Goal: Transaction & Acquisition: Download file/media

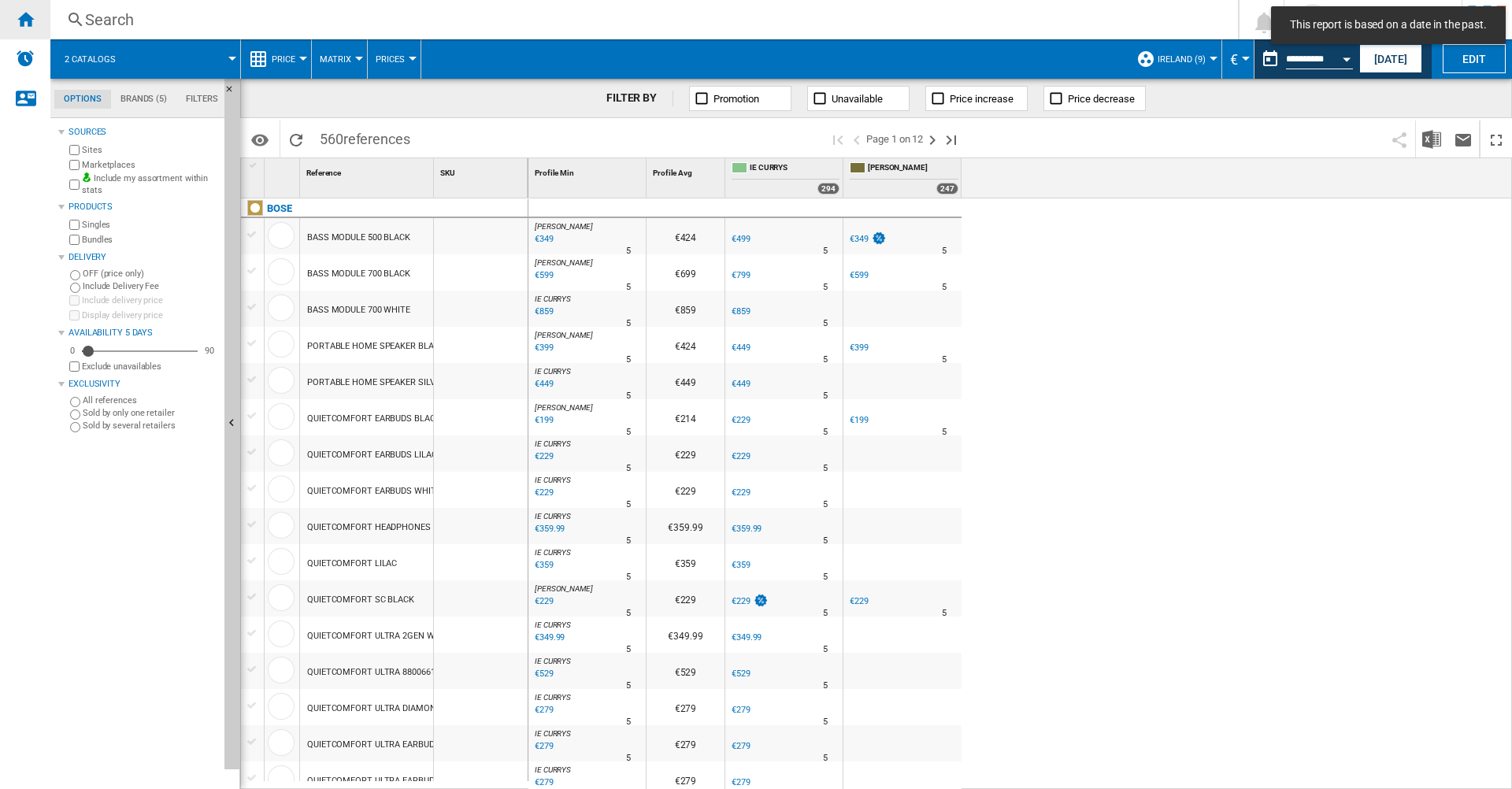
click at [15, 23] on div "Home" at bounding box center [25, 20] width 50 height 39
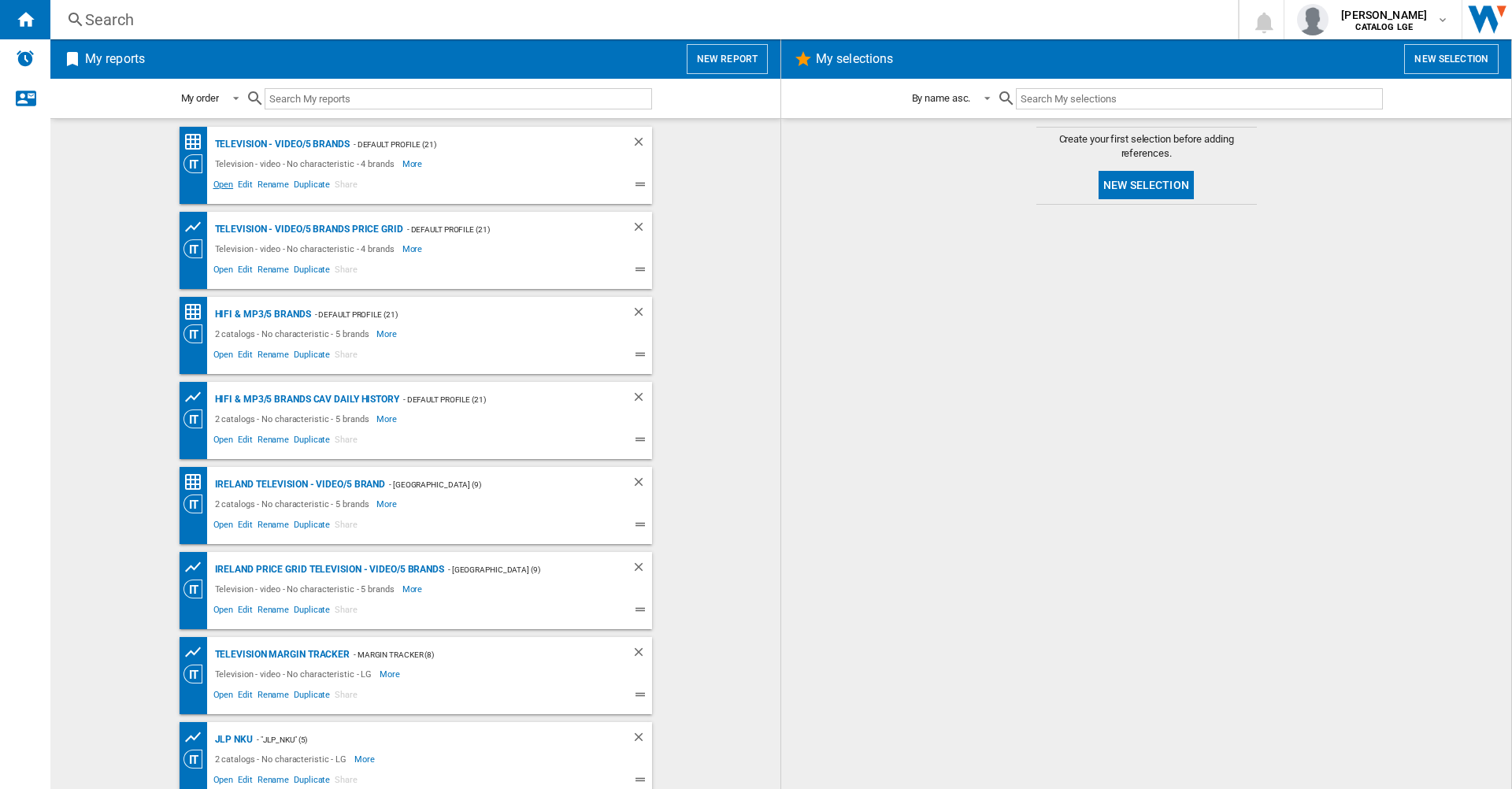
click at [217, 192] on span "Open" at bounding box center [223, 187] width 26 height 19
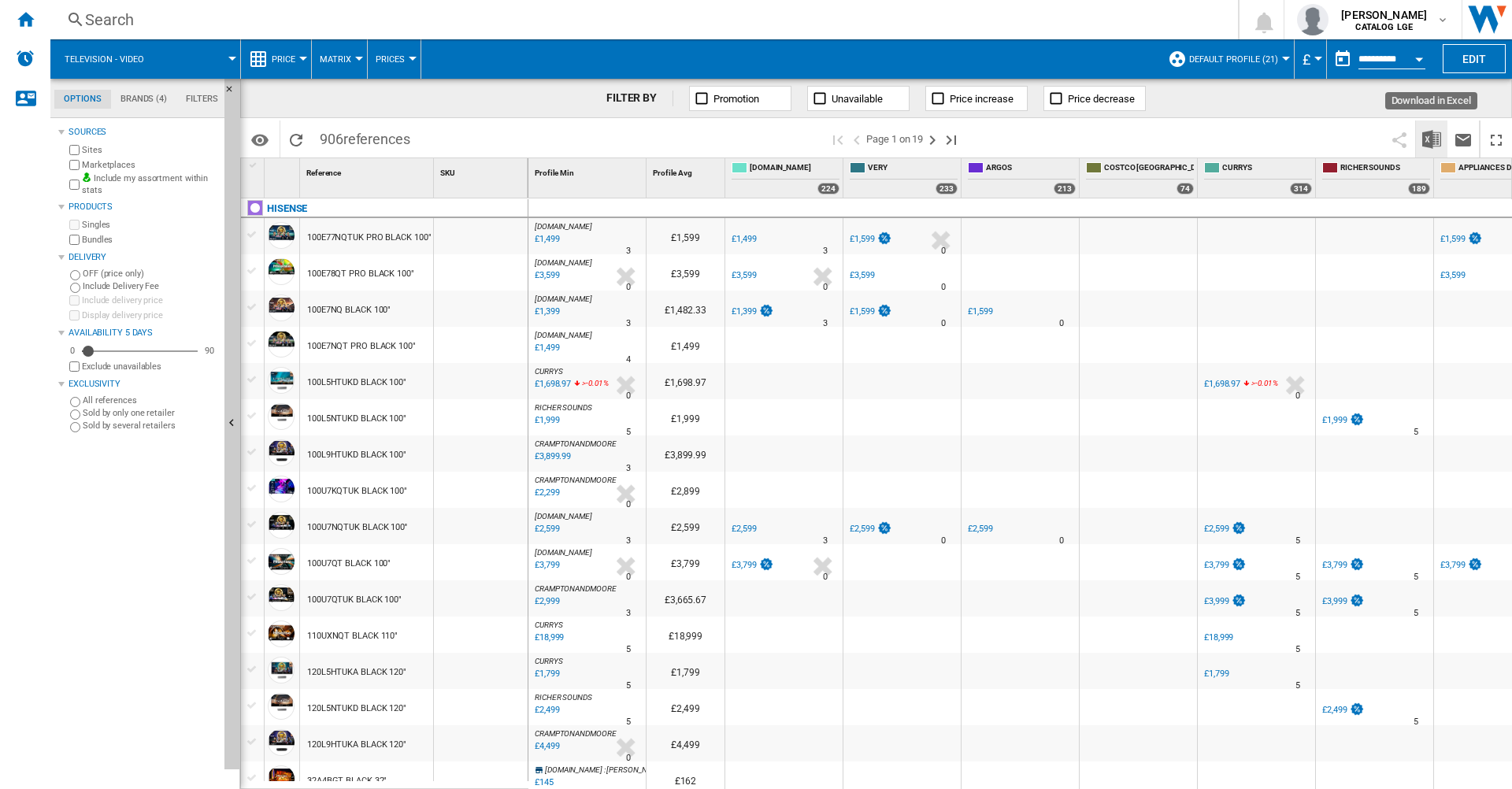
click at [1438, 143] on img "Download in Excel" at bounding box center [1432, 139] width 19 height 19
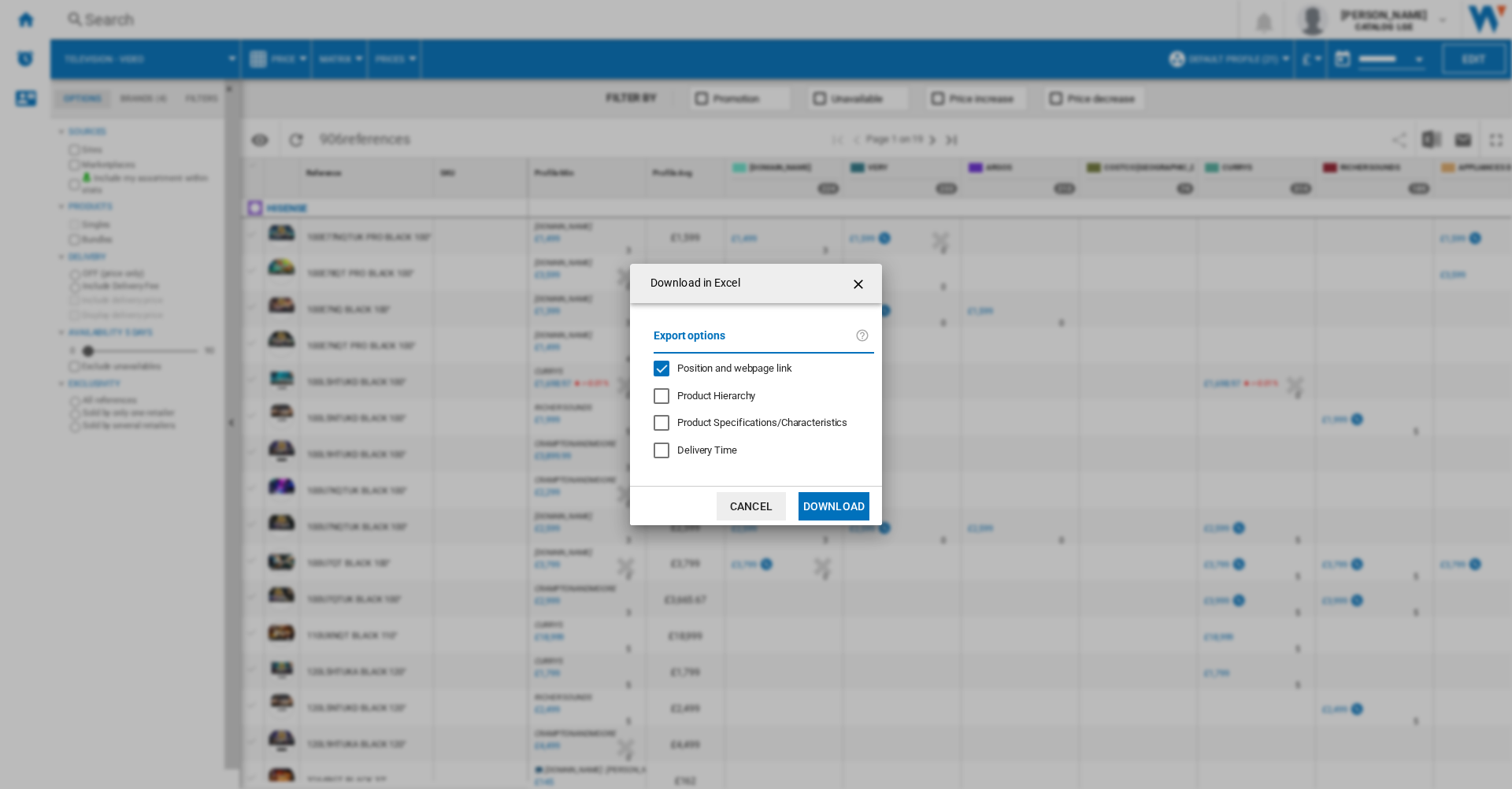
click at [714, 372] on span "Position and webpage link" at bounding box center [734, 368] width 115 height 12
click at [823, 498] on button "Download" at bounding box center [833, 506] width 71 height 28
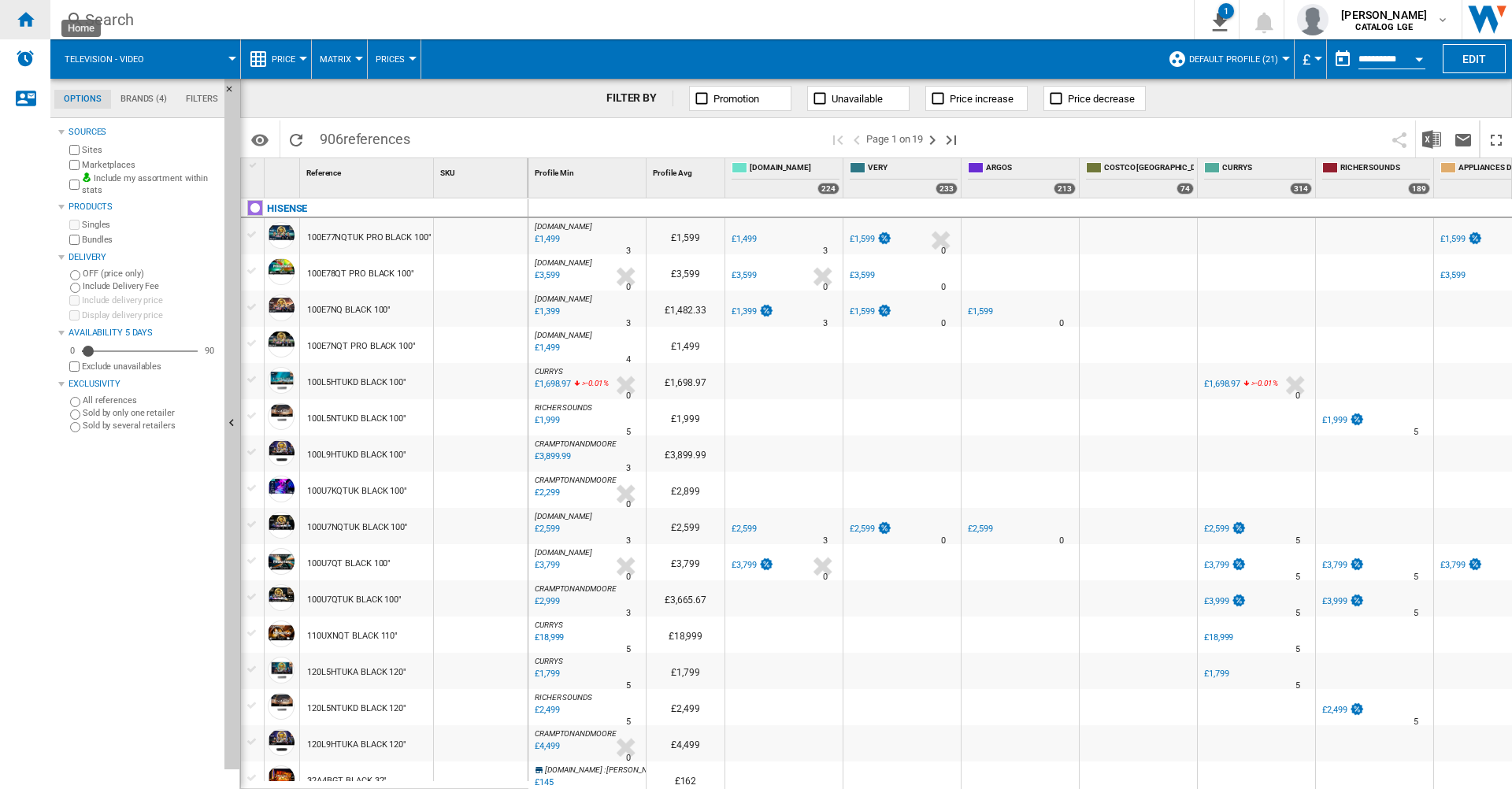
click at [27, 26] on ng-md-icon "Home" at bounding box center [25, 19] width 19 height 19
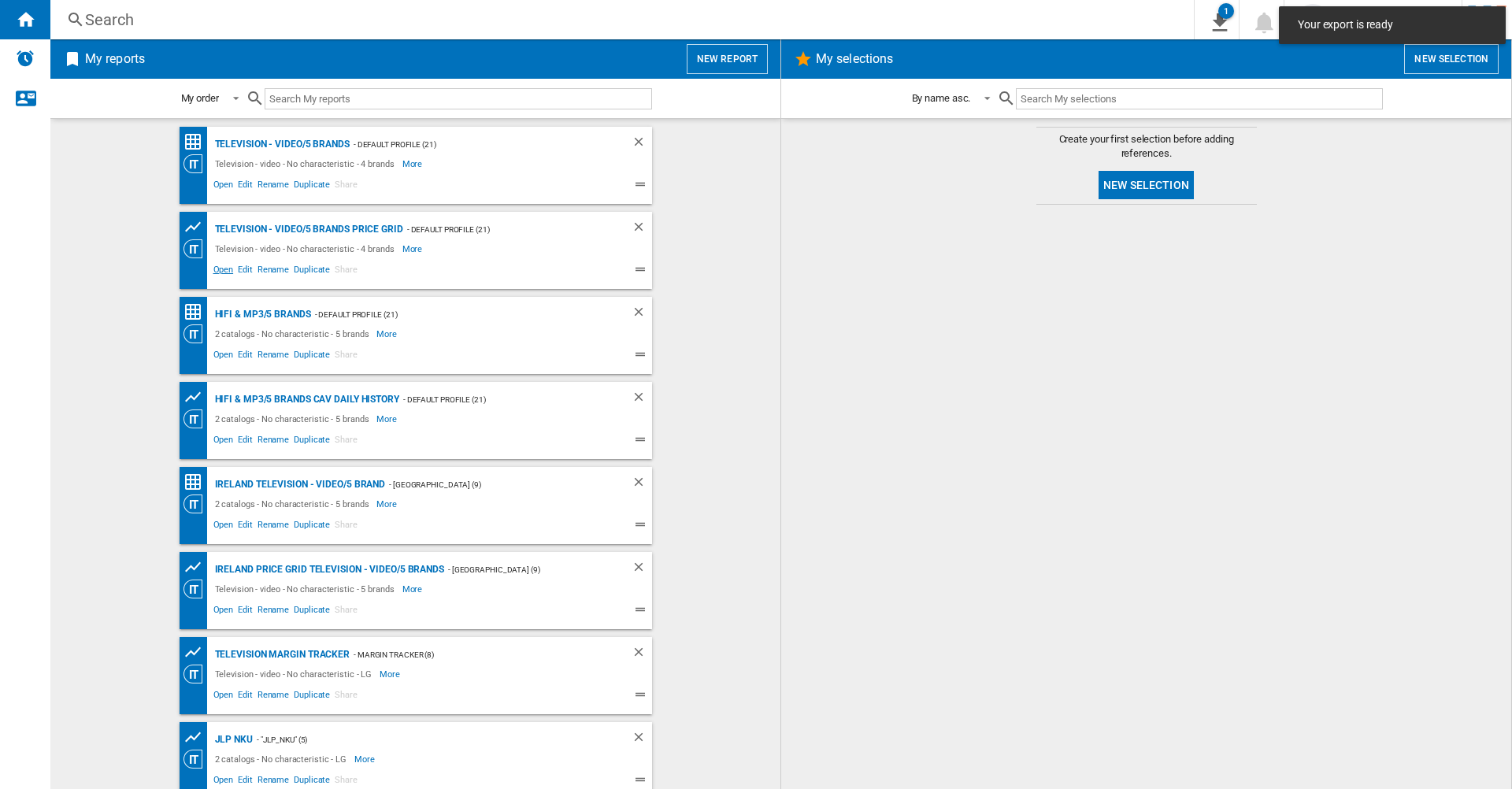
click at [221, 268] on span "Open" at bounding box center [223, 272] width 26 height 19
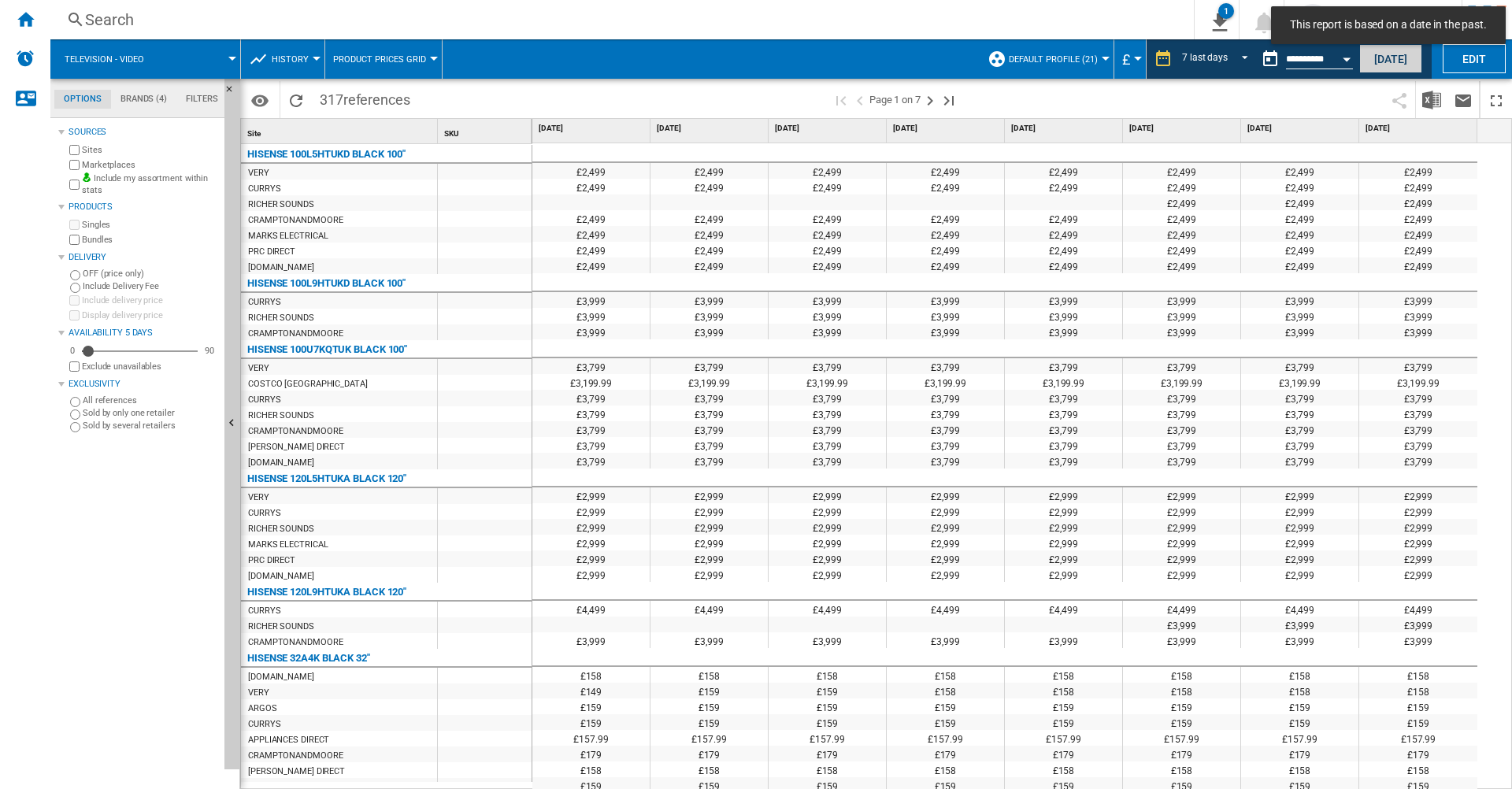
click at [1394, 67] on button "[DATE]" at bounding box center [1391, 59] width 63 height 29
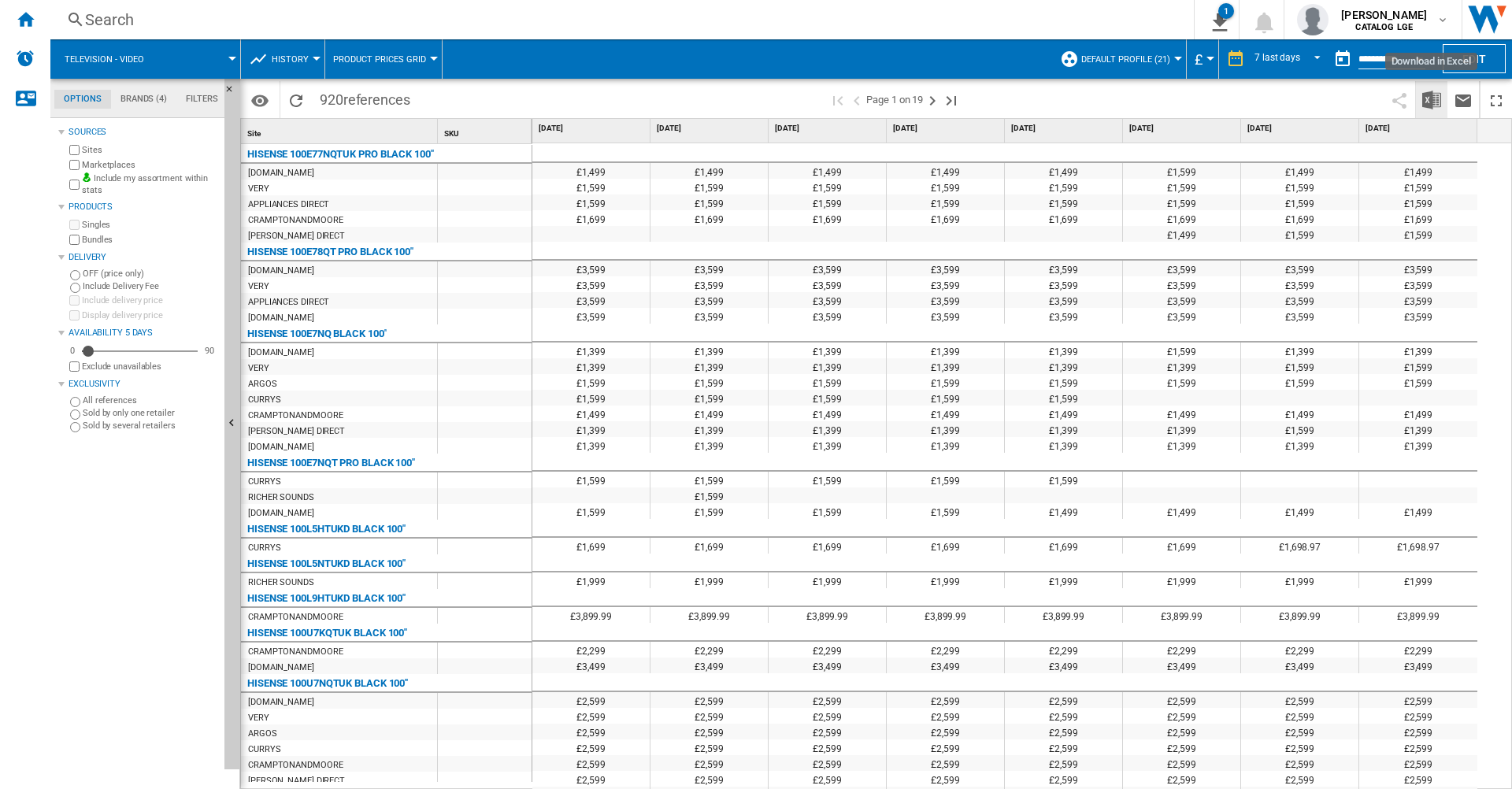
click at [1433, 108] on img "Download in Excel" at bounding box center [1432, 100] width 19 height 19
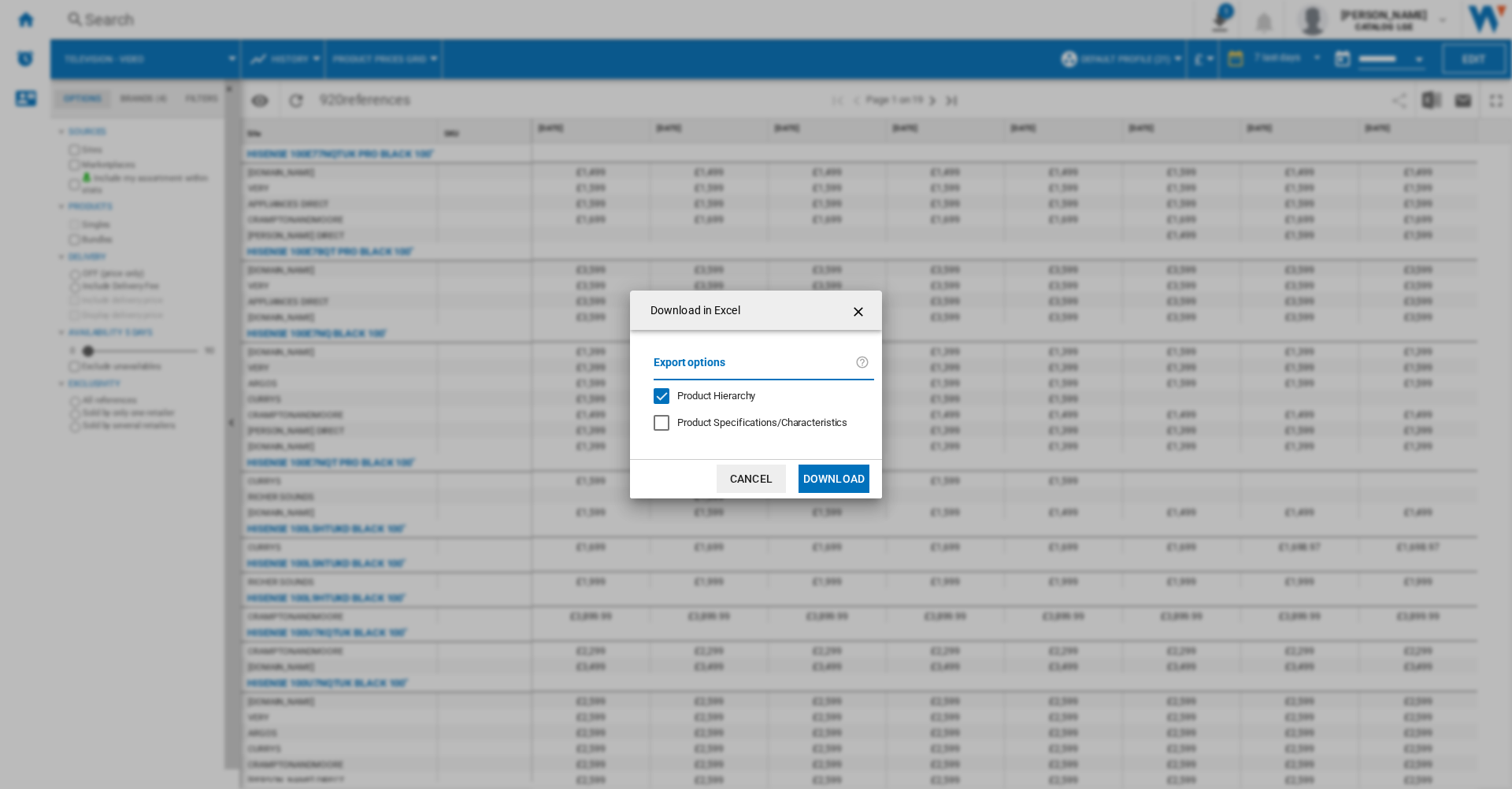
click at [730, 399] on span "Product Hierarchy" at bounding box center [715, 396] width 78 height 12
click at [831, 487] on button "Download" at bounding box center [833, 479] width 71 height 28
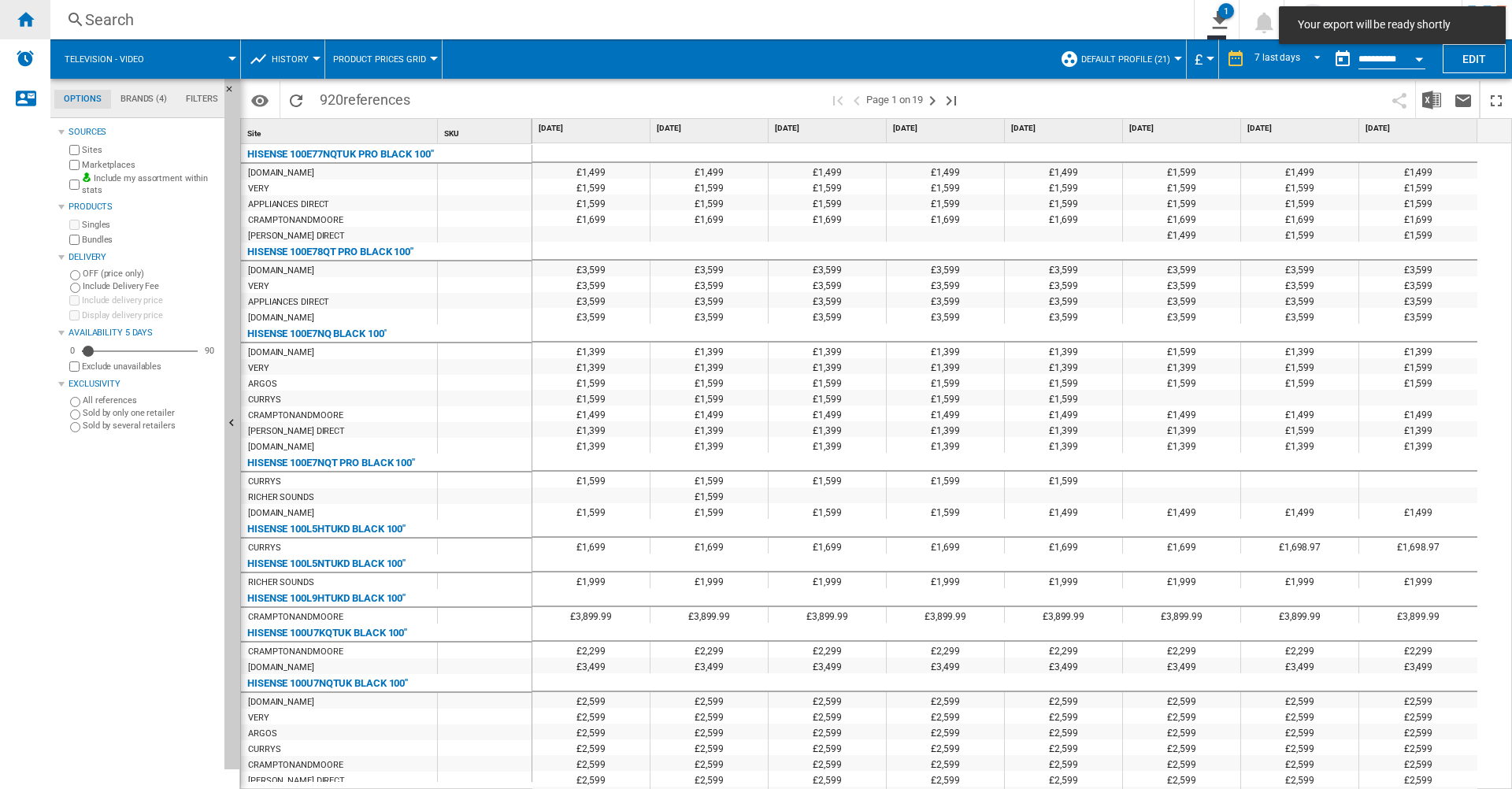
click at [43, 29] on div "Home" at bounding box center [25, 20] width 50 height 39
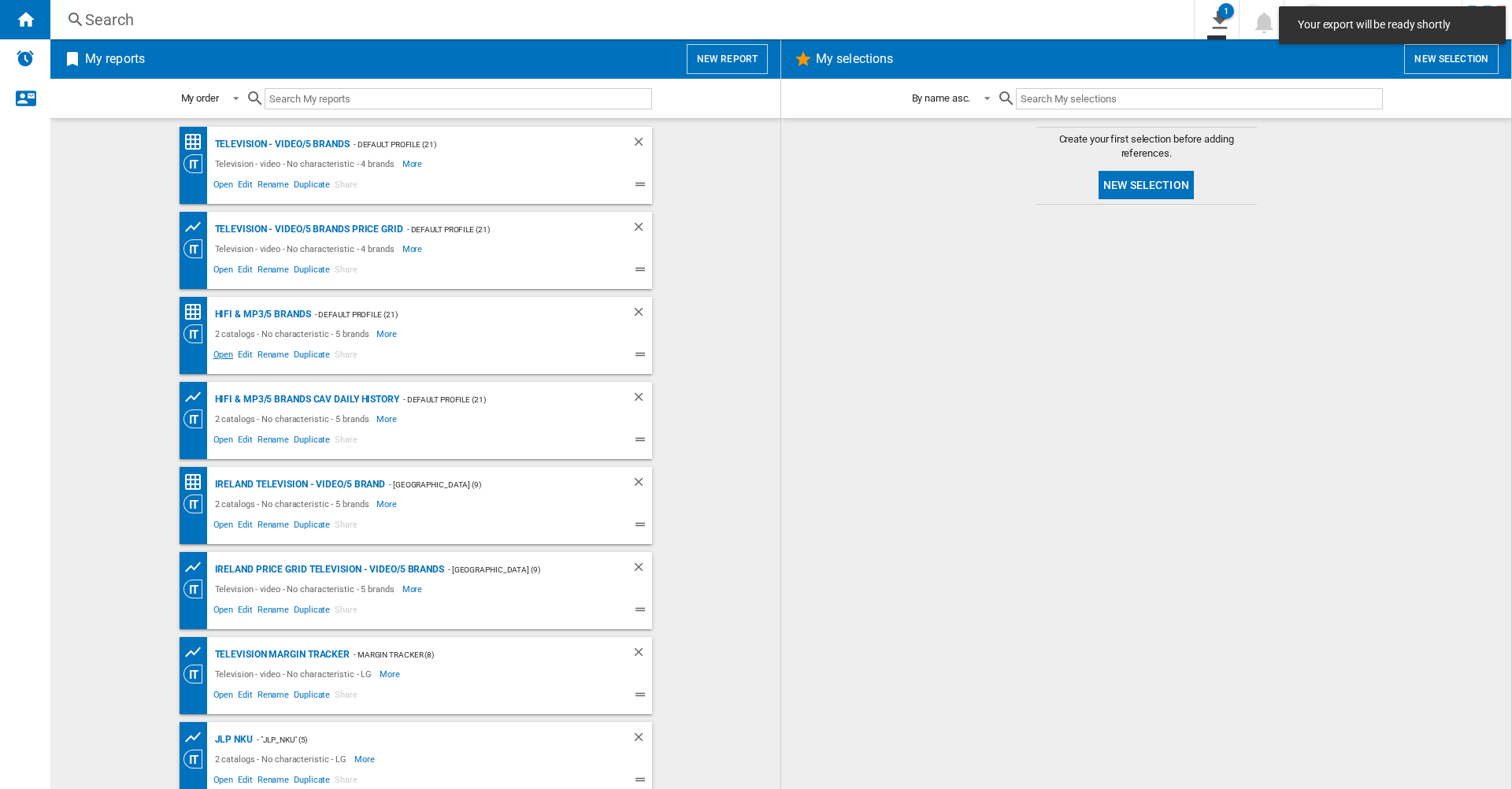
click at [221, 361] on span "Open" at bounding box center [223, 357] width 26 height 19
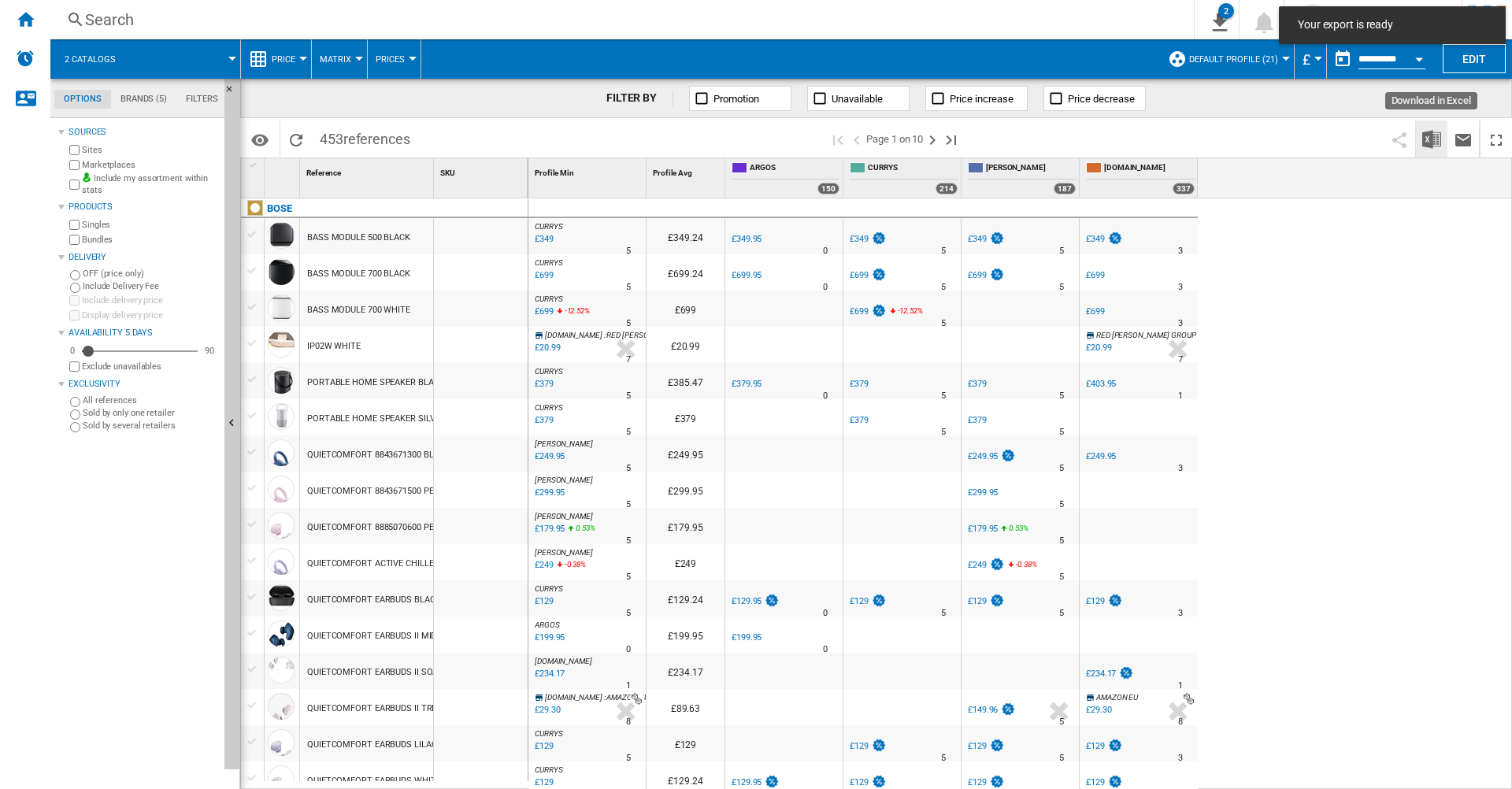
click at [1435, 149] on button "Download in Excel" at bounding box center [1431, 138] width 32 height 37
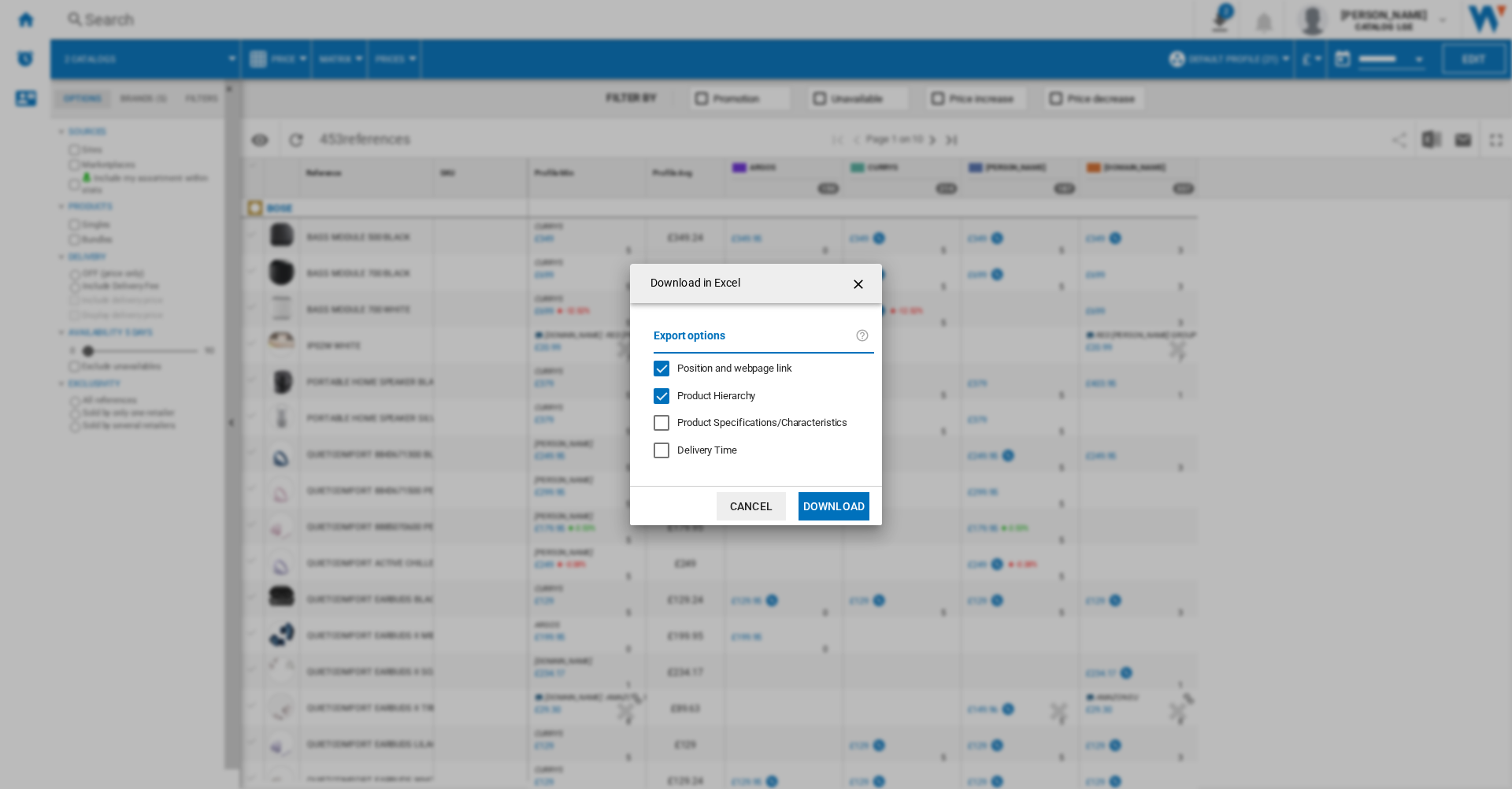
click at [738, 357] on div "Export options Position and webpage link Product Hierarchy Product Specificatio…" at bounding box center [763, 395] width 236 height 152
click at [715, 373] on span "Position and webpage link" at bounding box center [734, 368] width 115 height 12
click at [669, 401] on div "Product Hierarchy" at bounding box center [661, 396] width 15 height 15
click at [824, 506] on button "Download" at bounding box center [833, 506] width 71 height 28
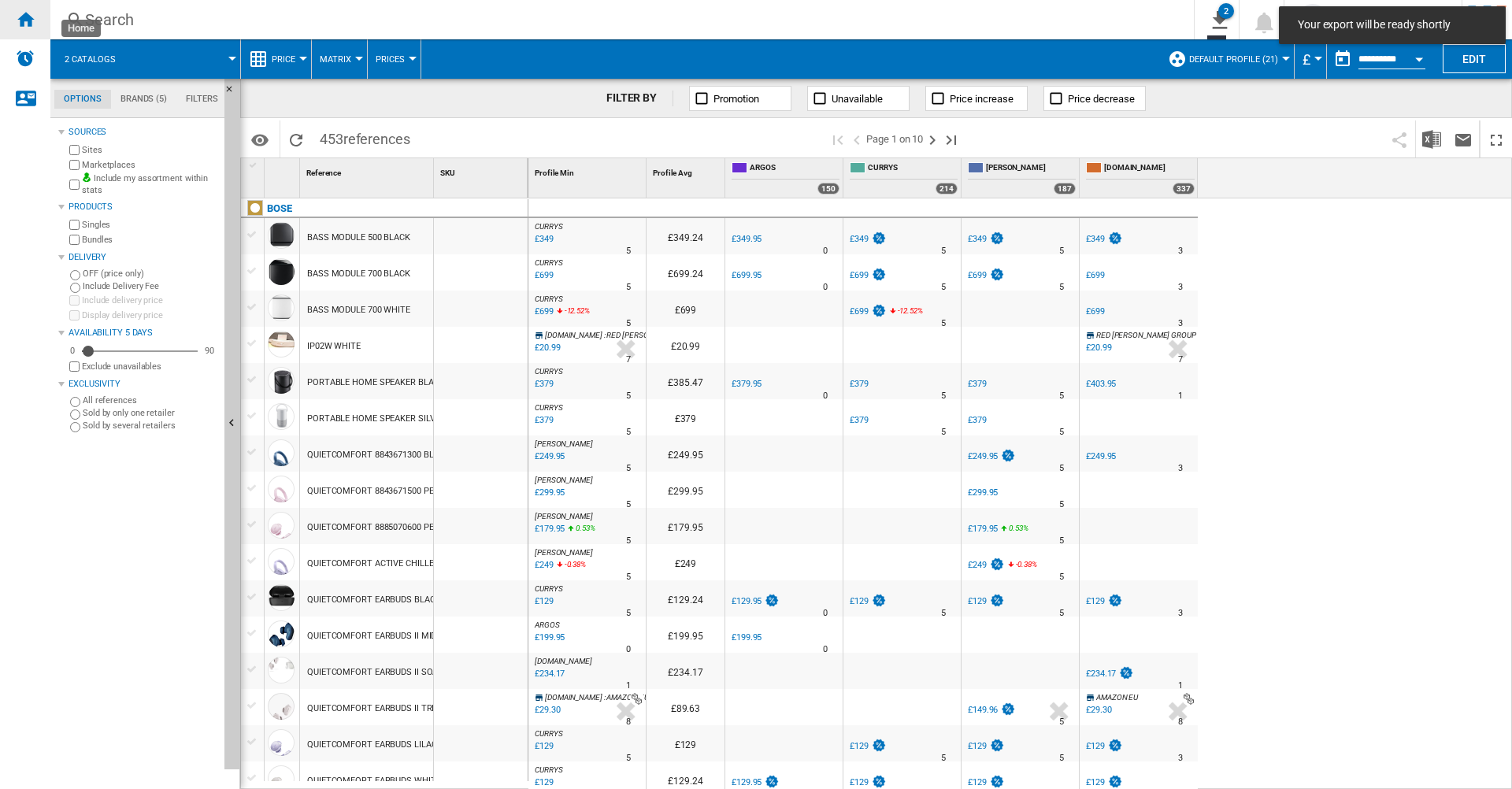
click at [37, 15] on div "Home" at bounding box center [25, 20] width 50 height 39
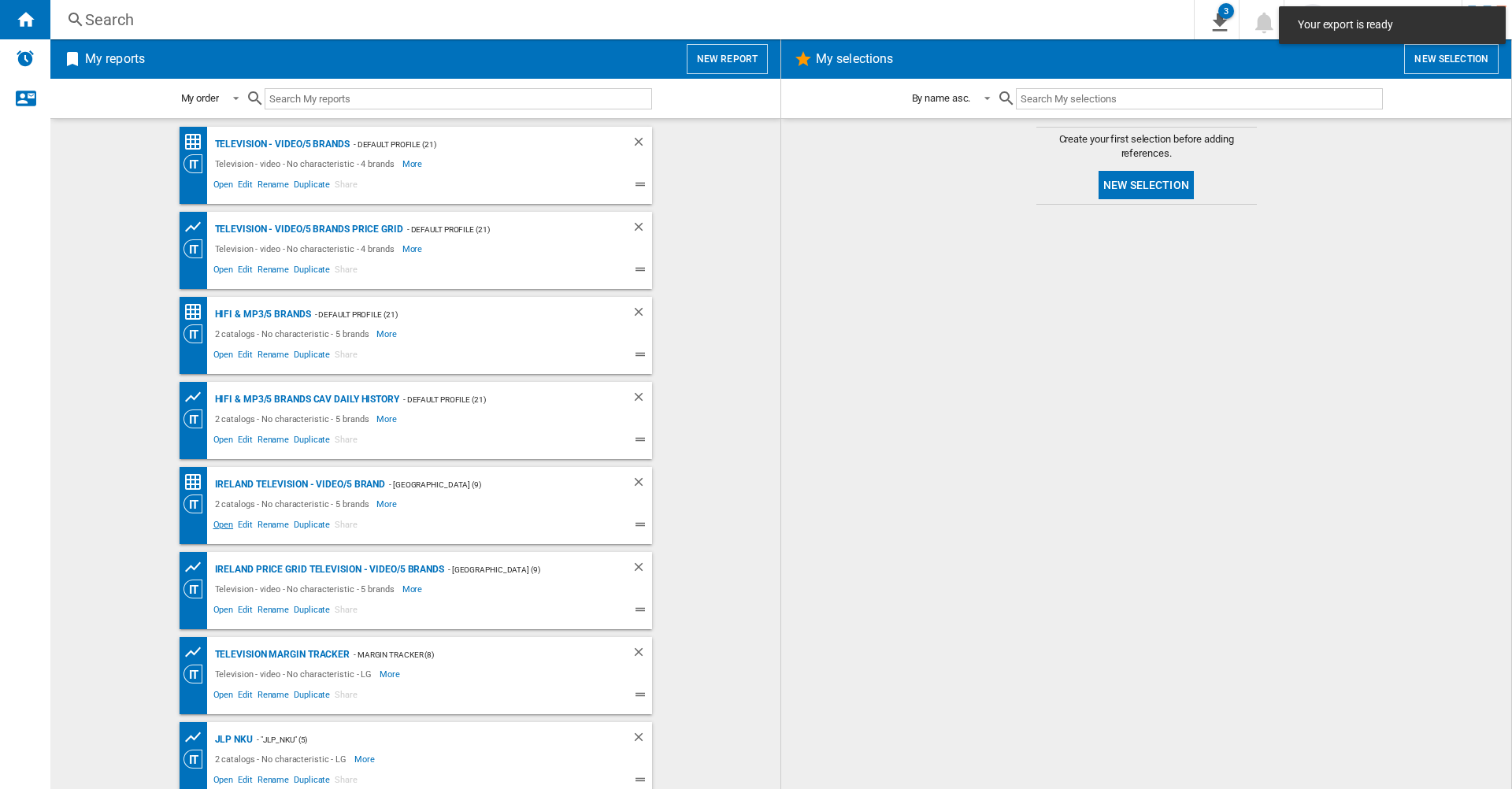
click at [217, 521] on span "Open" at bounding box center [223, 527] width 26 height 19
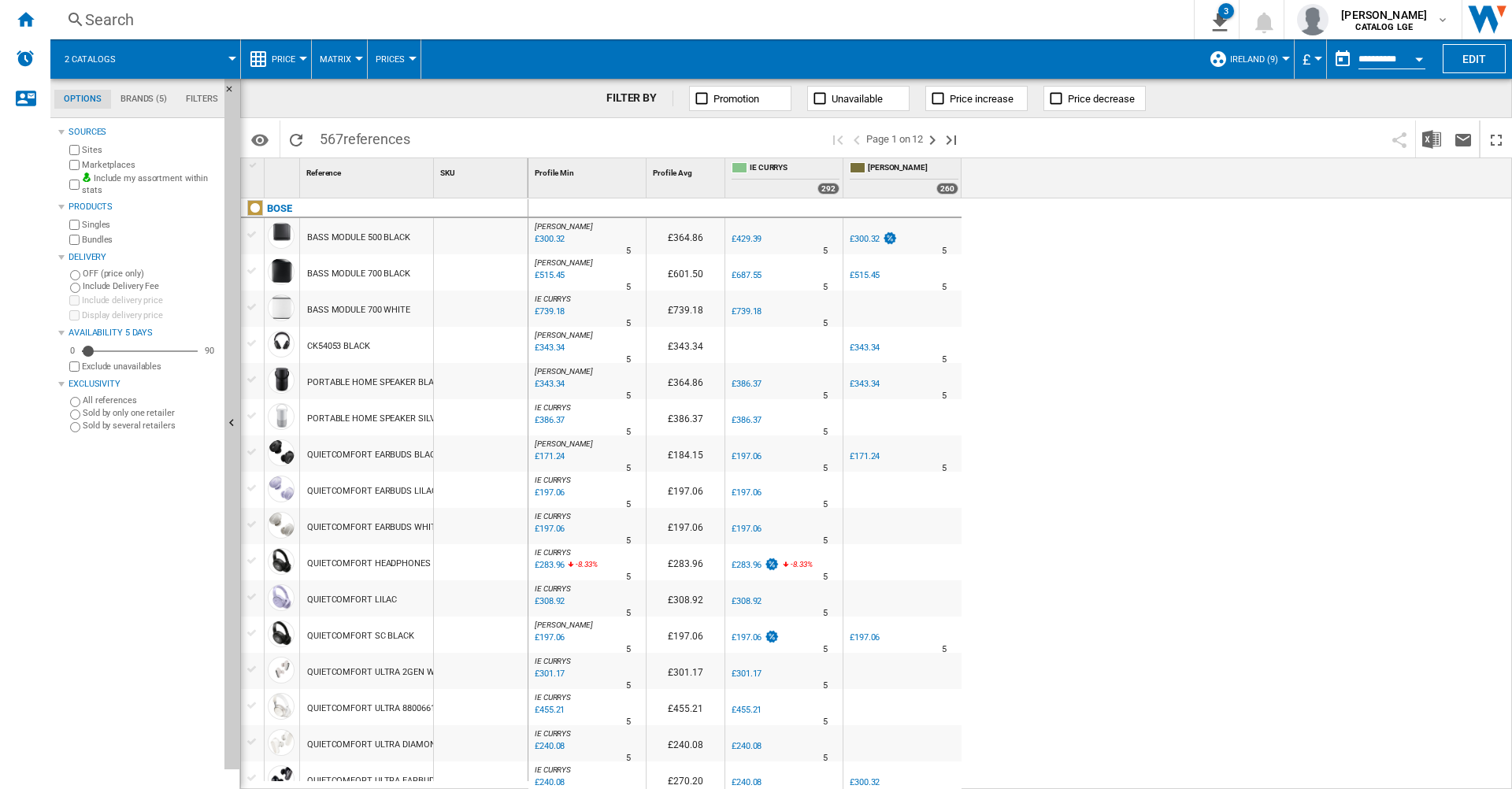
click at [1320, 60] on md-menu "£ Argentin Peso Australian Dollar balboa Bolivia [GEOGRAPHIC_DATA] Bulgarian le…" at bounding box center [1311, 59] width 32 height 39
click at [1310, 60] on button "£" at bounding box center [1310, 59] width 15 height 39
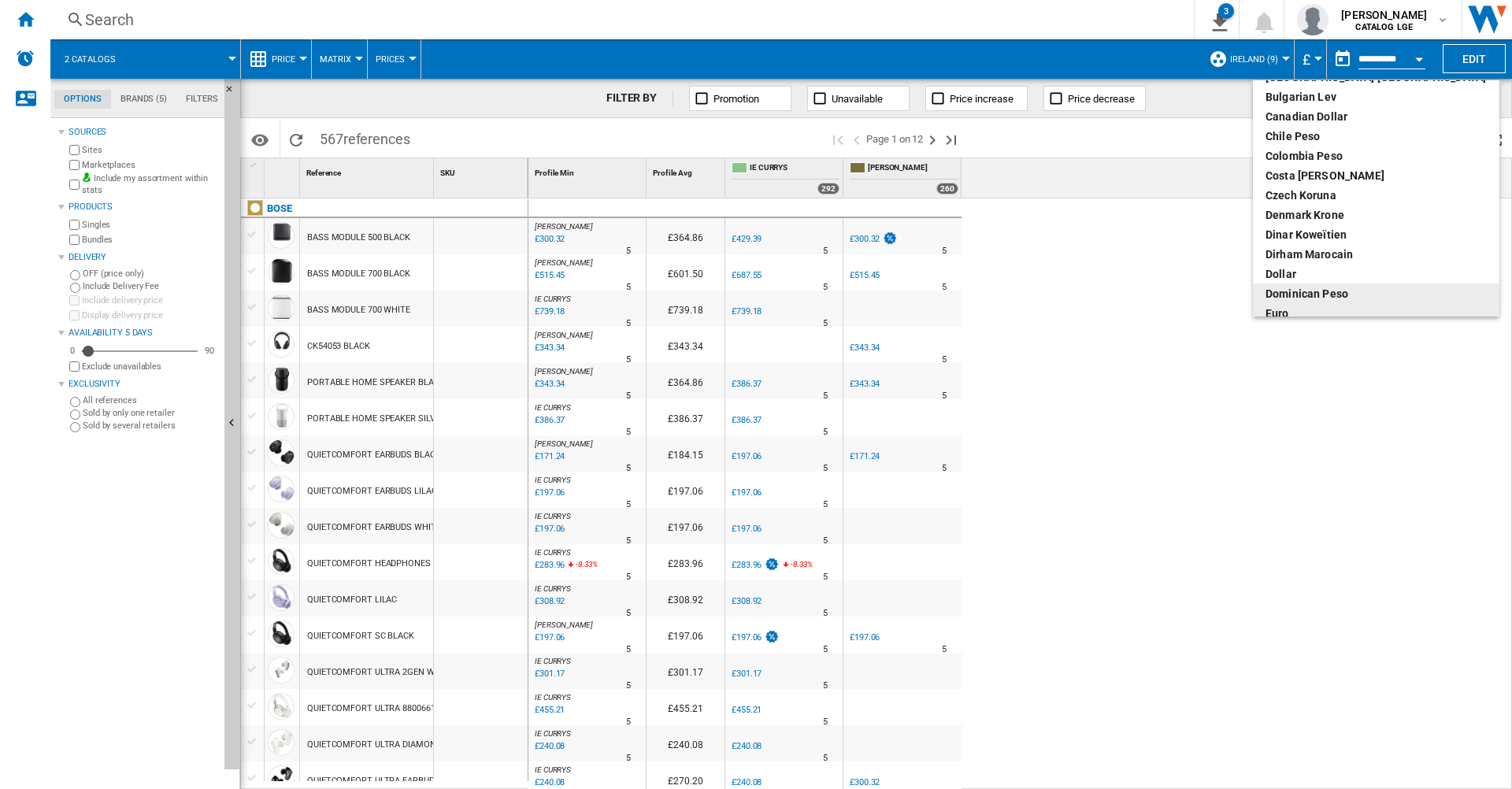
scroll to position [85, 0]
click at [1279, 310] on div "euro" at bounding box center [1376, 307] width 222 height 15
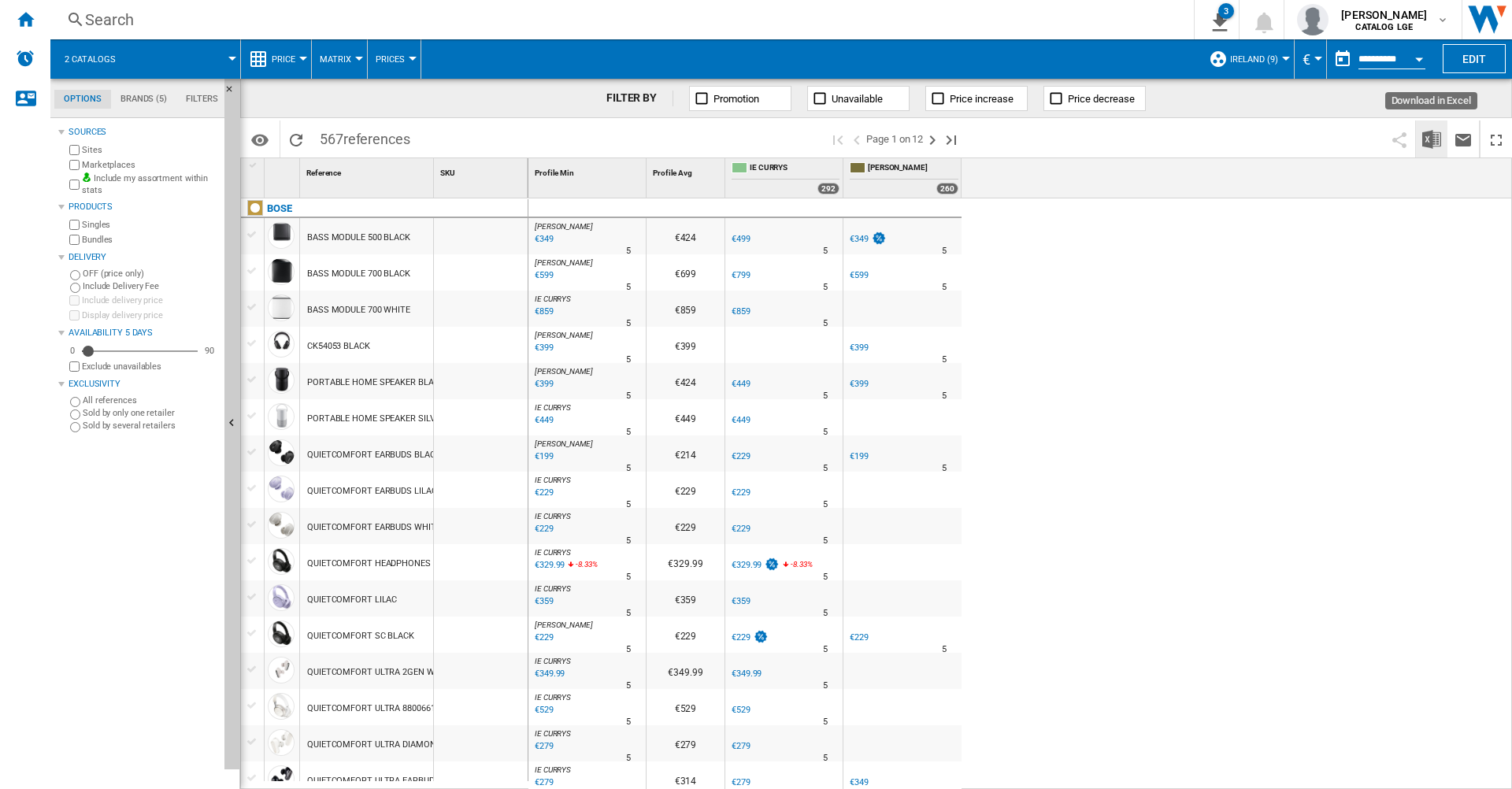
click at [1440, 142] on img "Download in Excel" at bounding box center [1432, 139] width 19 height 19
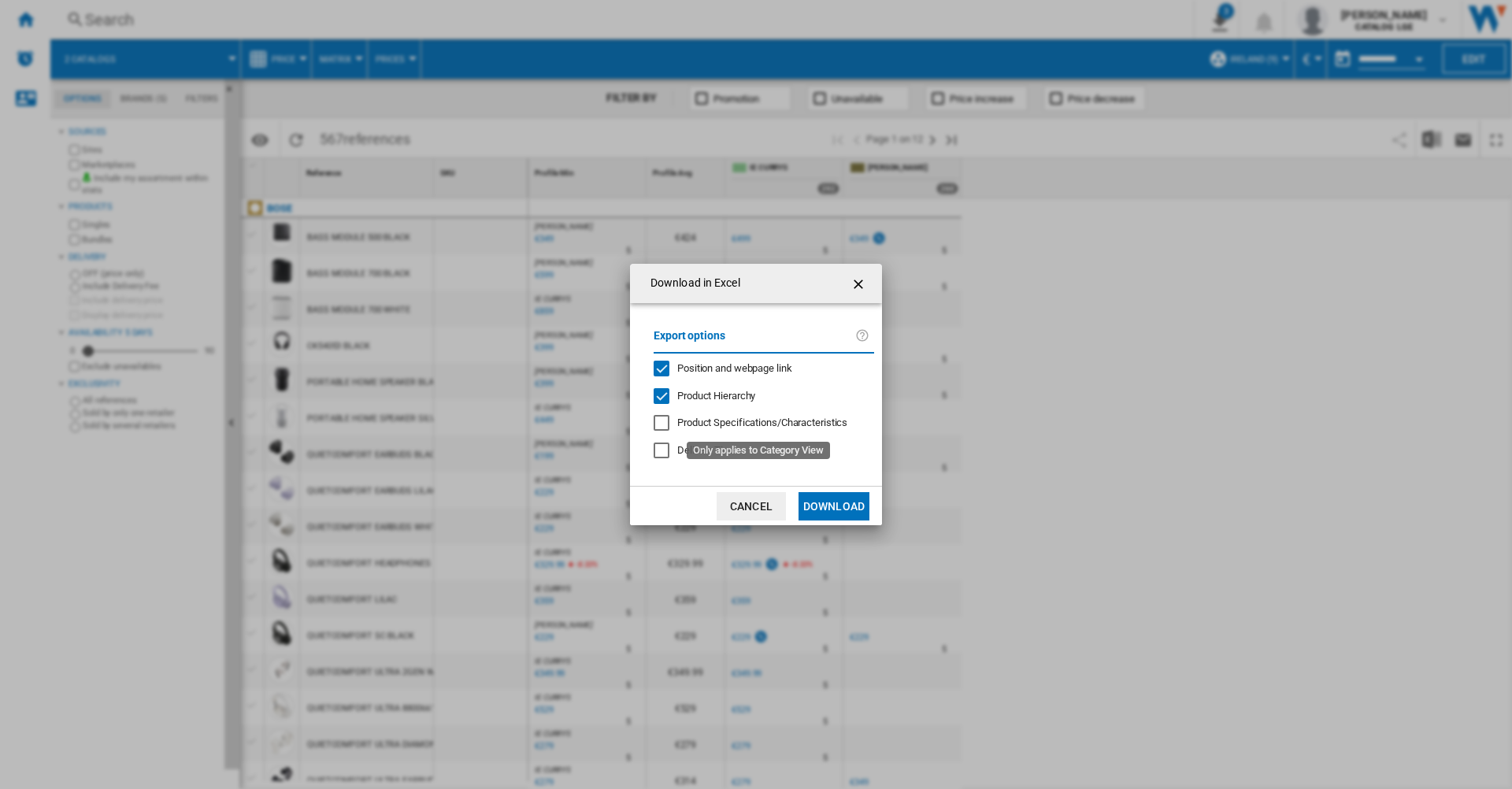
click at [759, 377] on div "Export options Position and webpage link Product Hierarchy Product Specificatio…" at bounding box center [763, 395] width 236 height 152
click at [719, 392] on span "Product Hierarchy" at bounding box center [715, 396] width 78 height 12
click at [770, 363] on span "Position and webpage link" at bounding box center [734, 368] width 115 height 12
click at [868, 525] on md-dialog-actions "Cancel Download" at bounding box center [756, 506] width 252 height 39
click at [860, 519] on button "Download" at bounding box center [833, 506] width 71 height 28
